Goal: Task Accomplishment & Management: Use online tool/utility

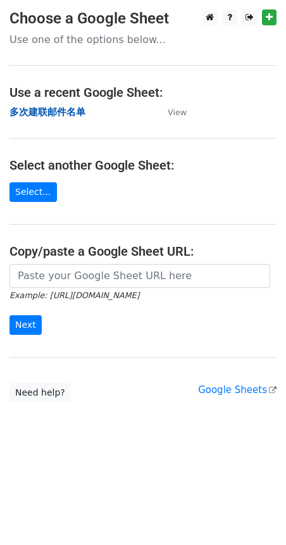
click at [60, 115] on strong "多次建联邮件名单" at bounding box center [48, 111] width 76 height 11
click at [33, 111] on strong "多次建联邮件名单" at bounding box center [48, 111] width 76 height 11
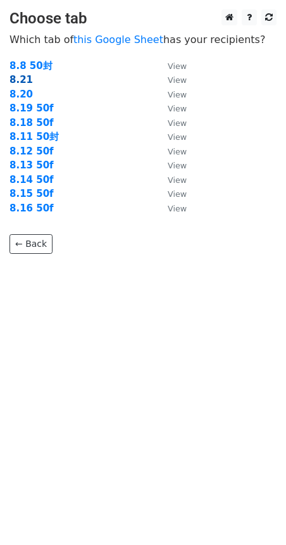
drag, startPoint x: 0, startPoint y: 0, endPoint x: 22, endPoint y: 80, distance: 83.4
click at [22, 80] on strong "8.21" at bounding box center [21, 79] width 23 height 11
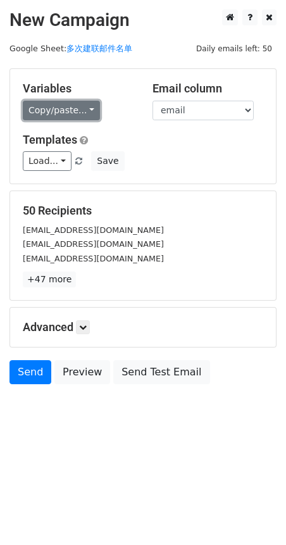
click at [46, 109] on link "Copy/paste..." at bounding box center [61, 111] width 77 height 20
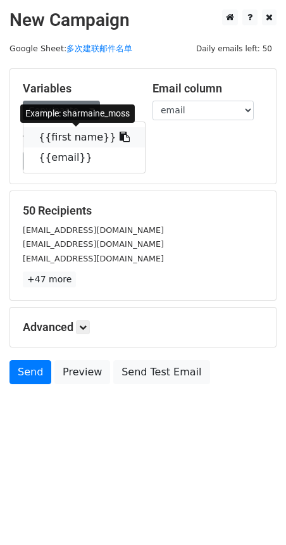
click at [51, 139] on link "{{first name}}" at bounding box center [84, 137] width 122 height 20
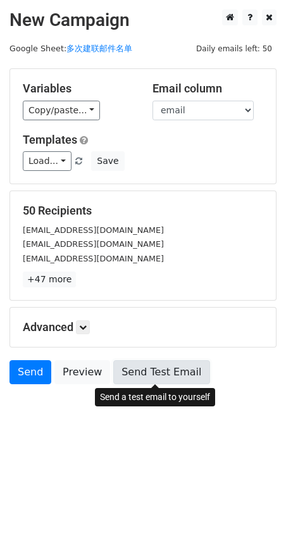
click at [149, 378] on link "Send Test Email" at bounding box center [161, 372] width 96 height 24
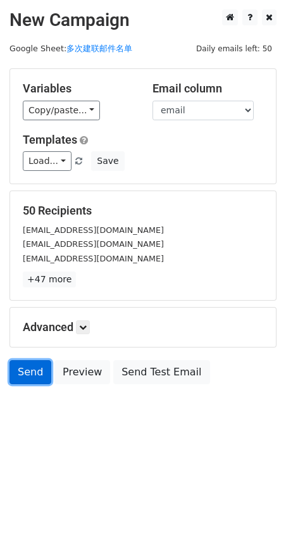
click at [18, 368] on link "Send" at bounding box center [31, 372] width 42 height 24
